Goal: Navigation & Orientation: Go to known website

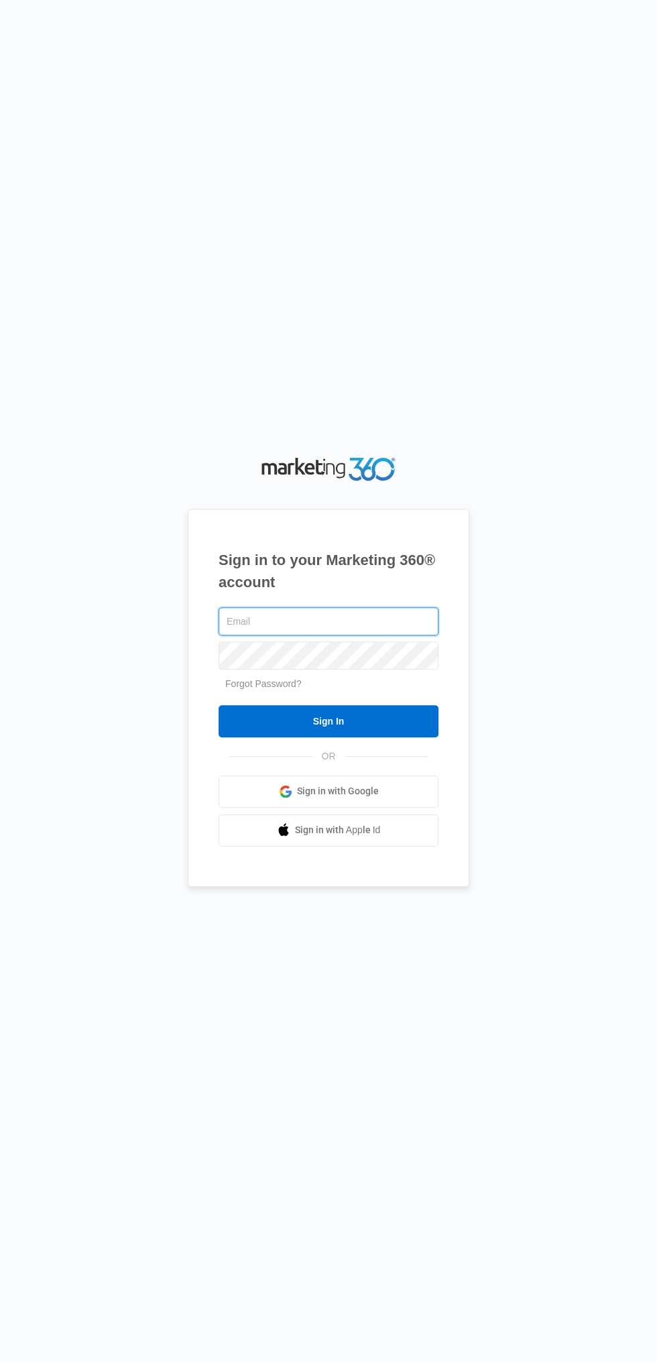
type input "ahunter8817@gmail.com"
click at [218, 705] on input "Sign In" at bounding box center [328, 721] width 220 height 32
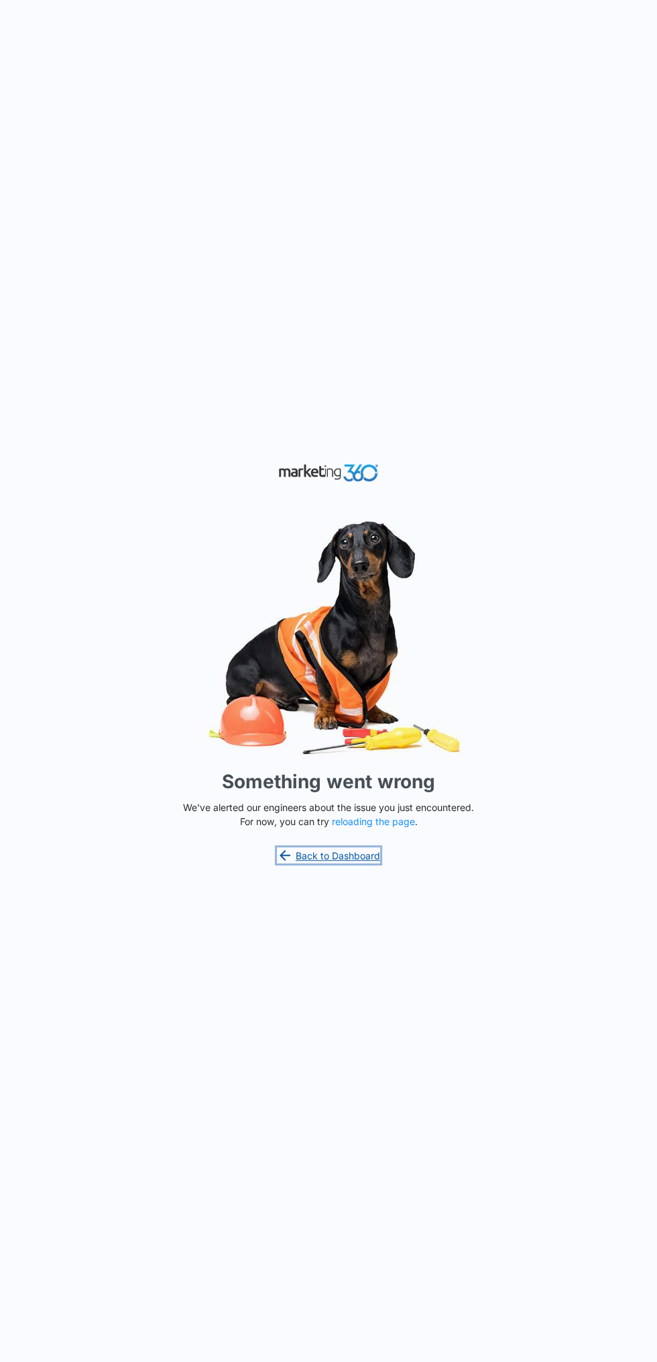
click at [365, 863] on link "Back to Dashboard" at bounding box center [328, 855] width 103 height 16
click at [402, 827] on button "reloading the page" at bounding box center [373, 821] width 83 height 11
